Goal: Use online tool/utility: Utilize a website feature to perform a specific function

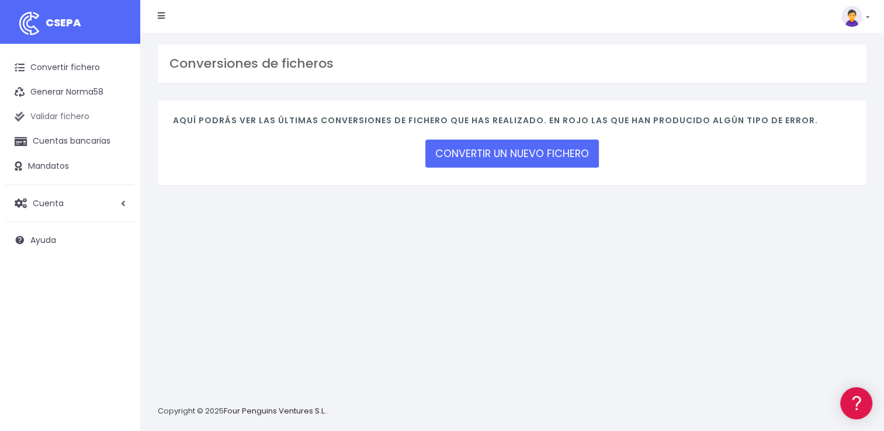
click at [79, 112] on link "Validar fichero" at bounding box center [70, 117] width 129 height 25
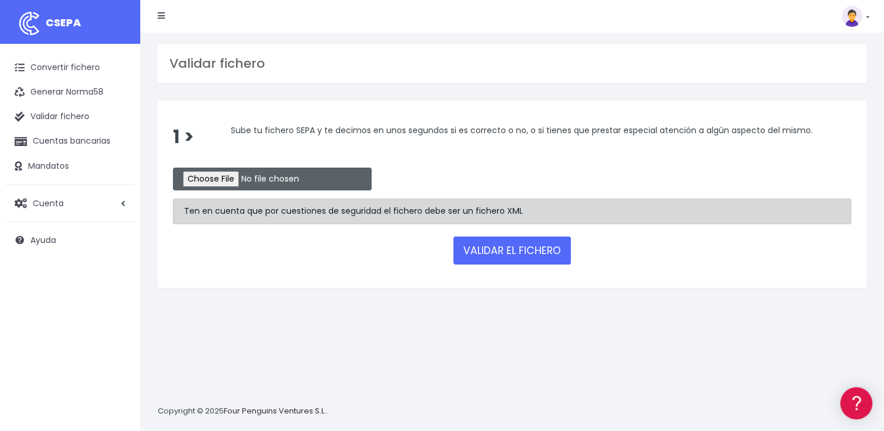
click at [222, 186] on input "file" at bounding box center [272, 179] width 199 height 23
type input "C:\fakepath\remesas_uber_20250829_025730 (1).xml"
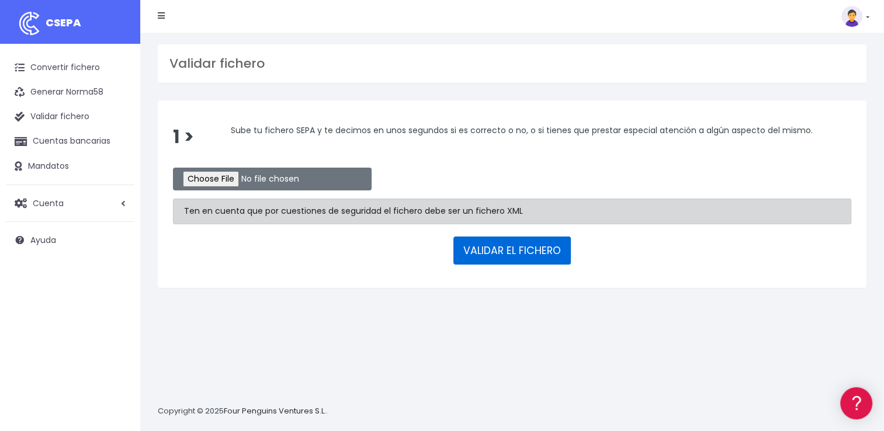
click at [542, 244] on button "VALIDAR EL FICHERO" at bounding box center [511, 251] width 117 height 28
